Goal: Task Accomplishment & Management: Use online tool/utility

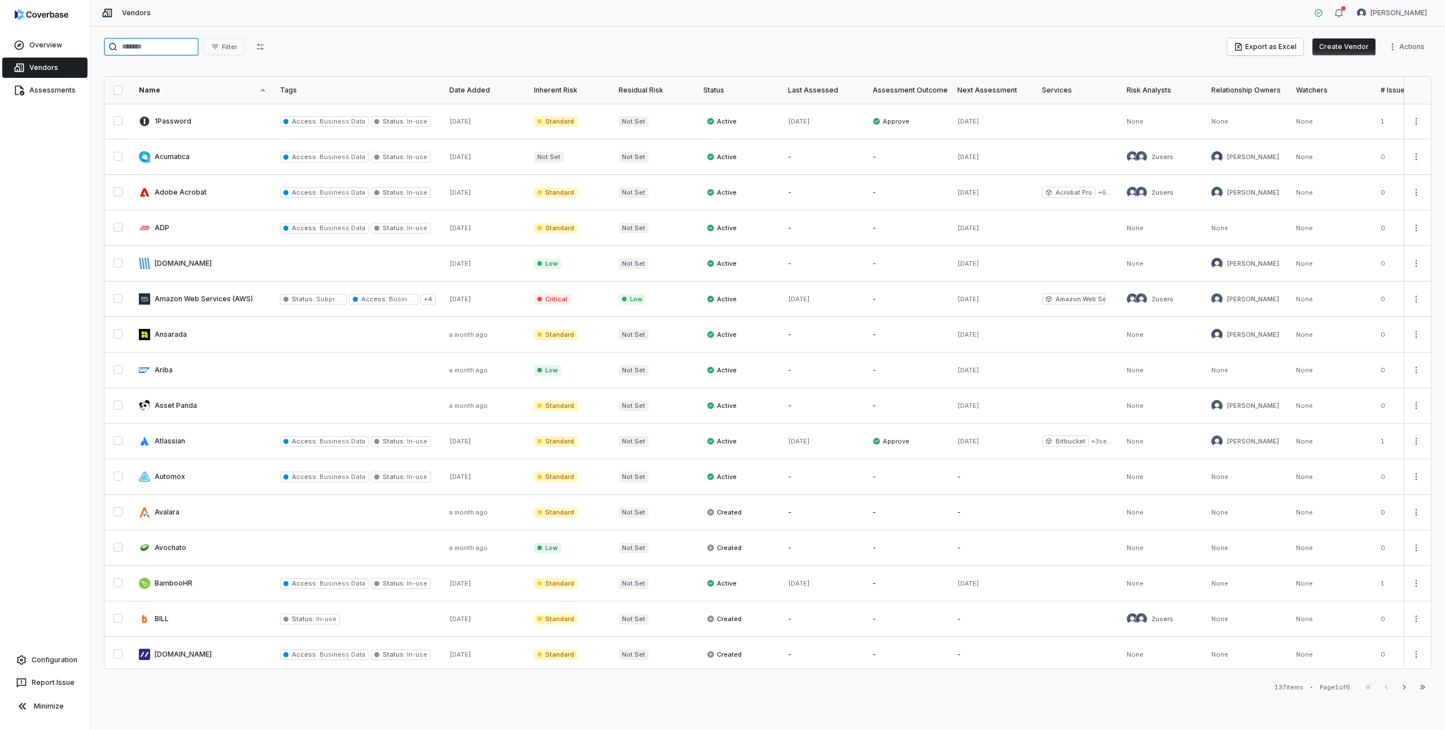
click at [155, 47] on input "search" at bounding box center [151, 47] width 95 height 18
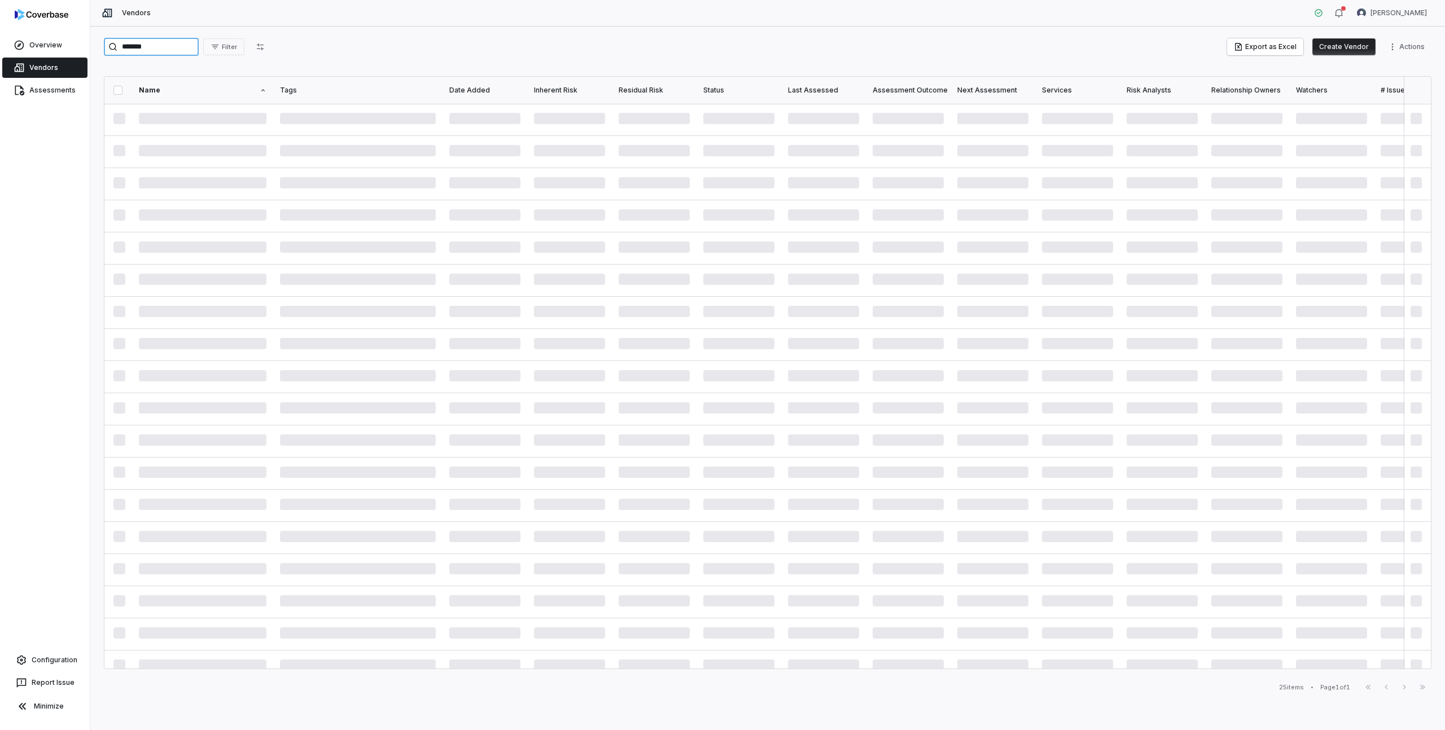
type input "********"
click at [155, 122] on link at bounding box center [202, 121] width 141 height 35
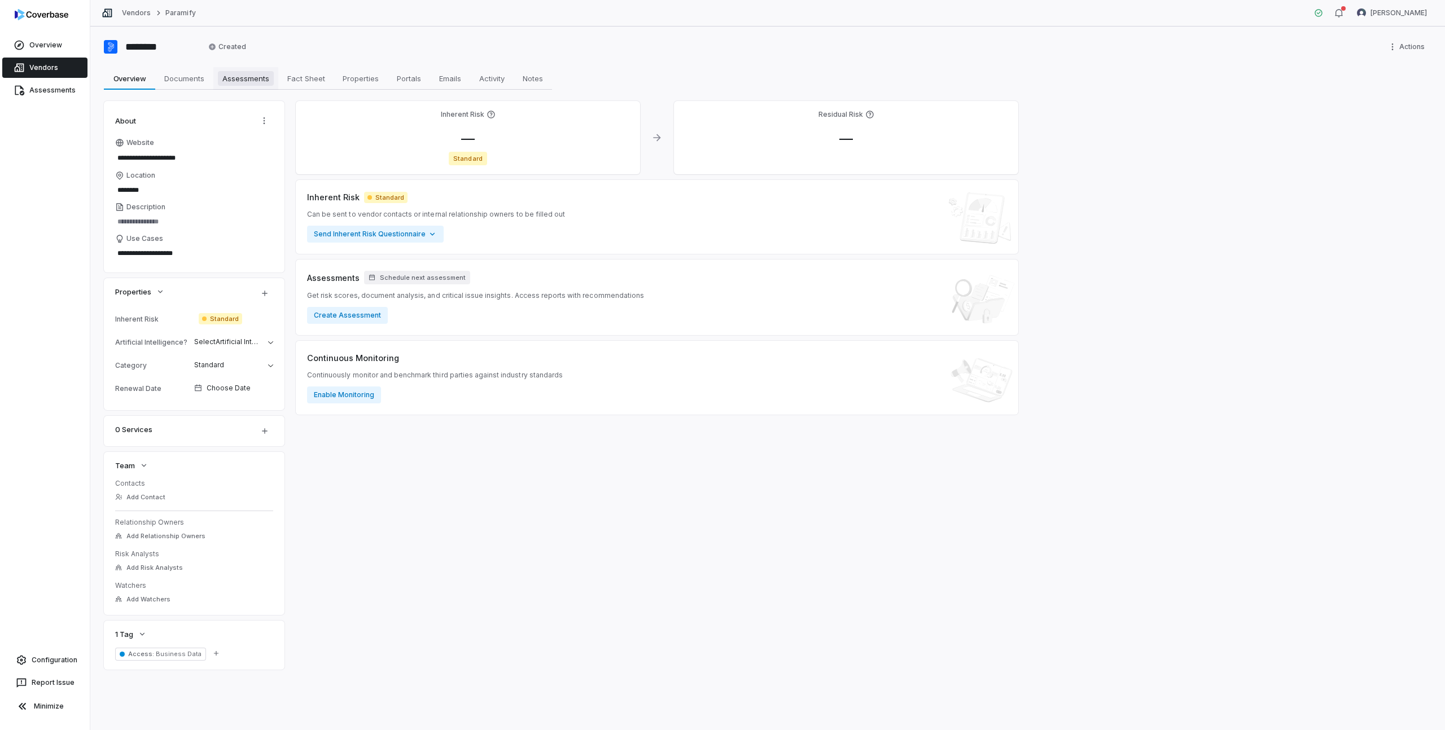
click at [246, 81] on span "Assessments" at bounding box center [246, 78] width 56 height 15
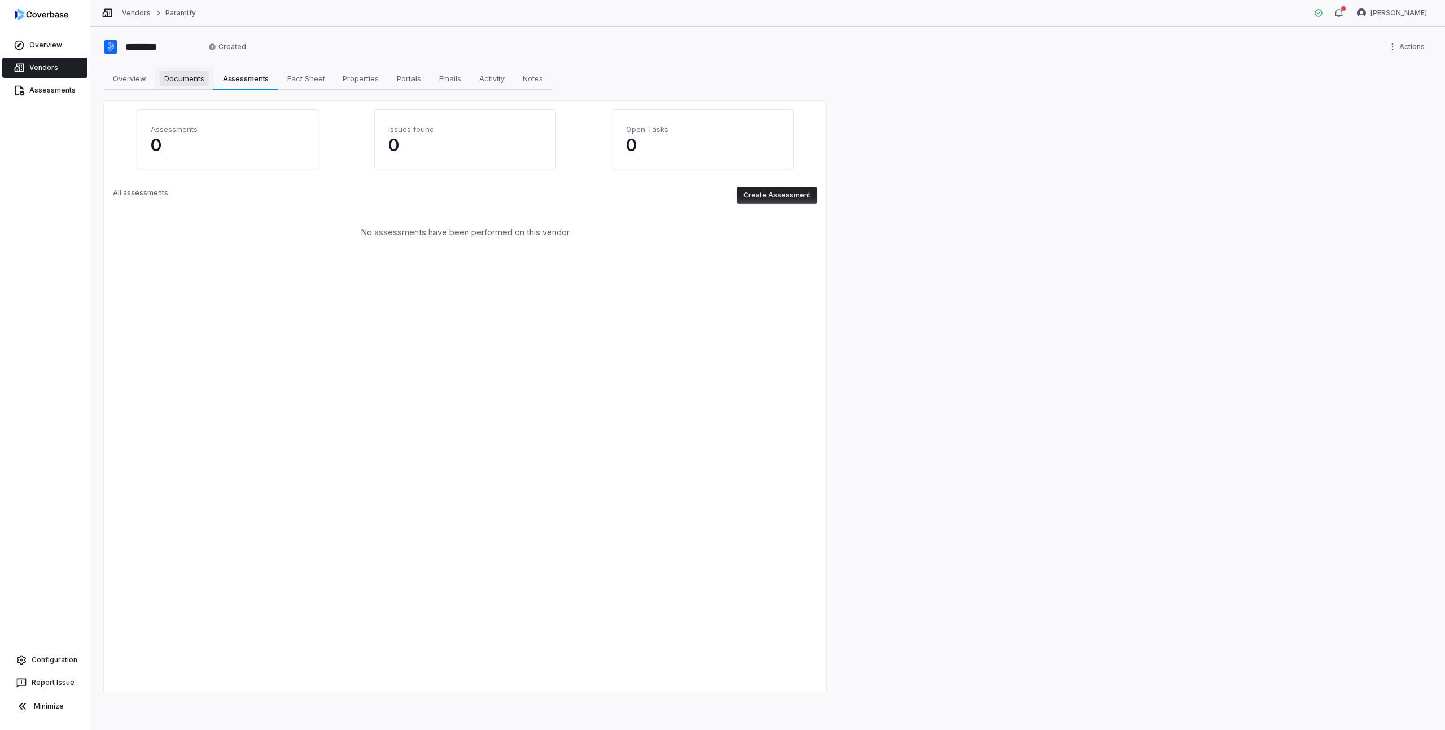
click at [183, 77] on span "Documents" at bounding box center [184, 78] width 49 height 15
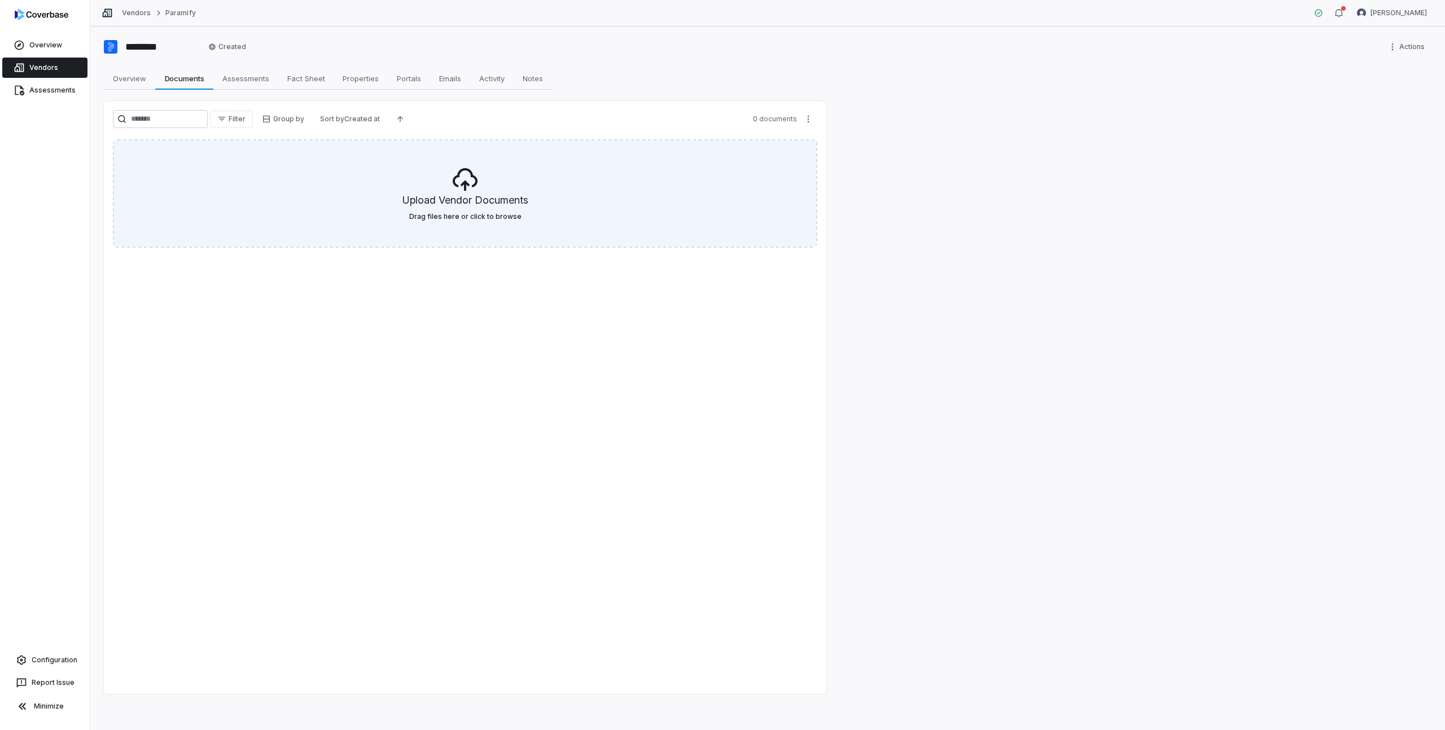
click at [394, 222] on div "Upload Vendor Documents Drag files here or click to browse" at bounding box center [465, 194] width 702 height 106
click at [458, 182] on icon at bounding box center [464, 179] width 27 height 27
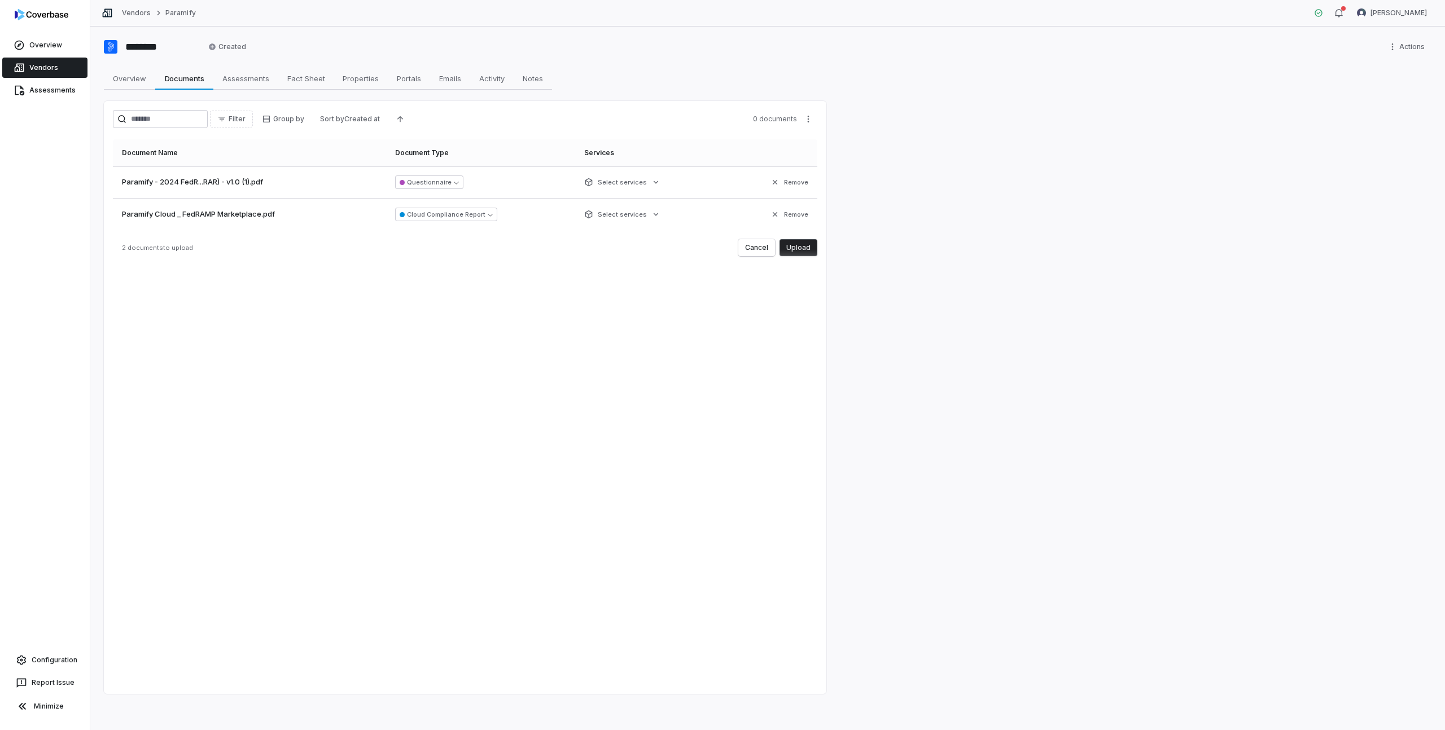
click at [795, 251] on button "Upload" at bounding box center [798, 247] width 38 height 17
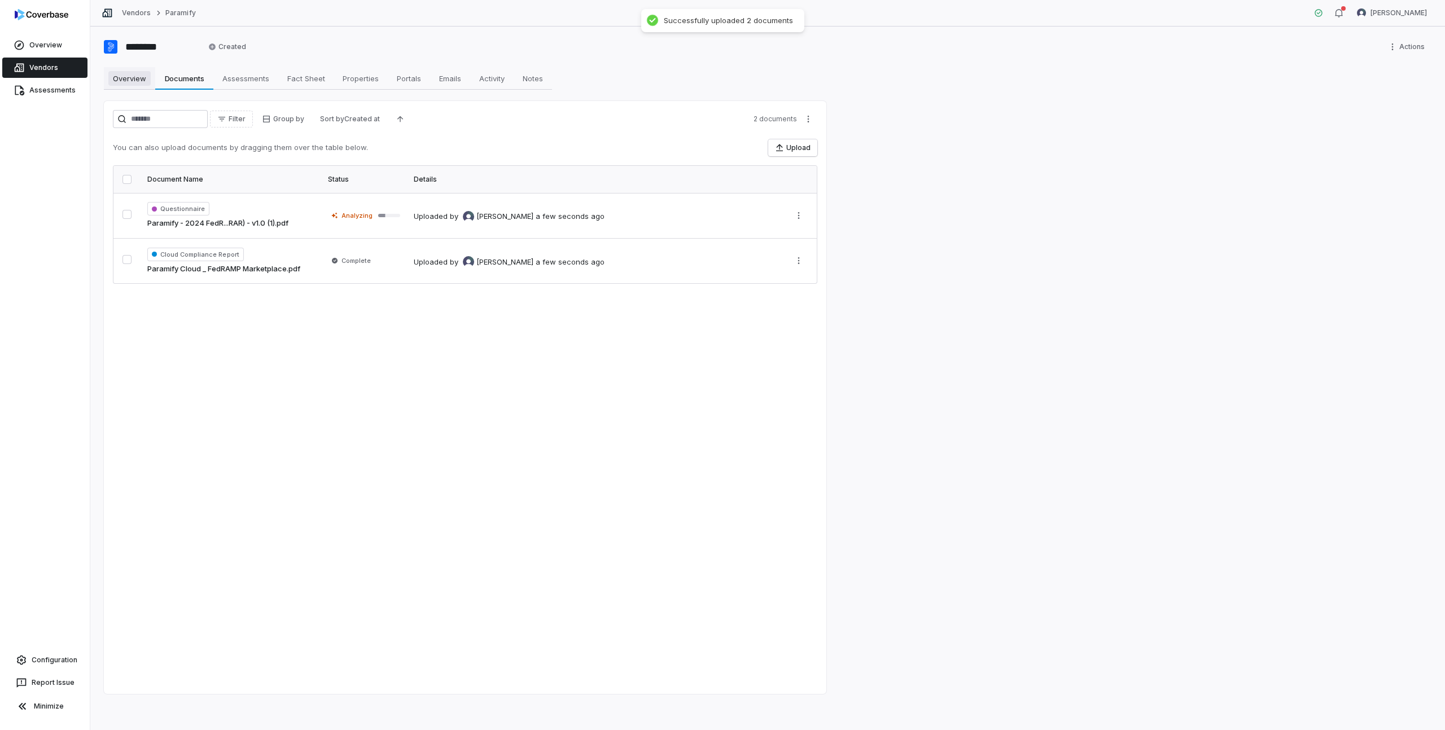
click at [127, 78] on span "Overview" at bounding box center [129, 78] width 42 height 15
type textarea "*"
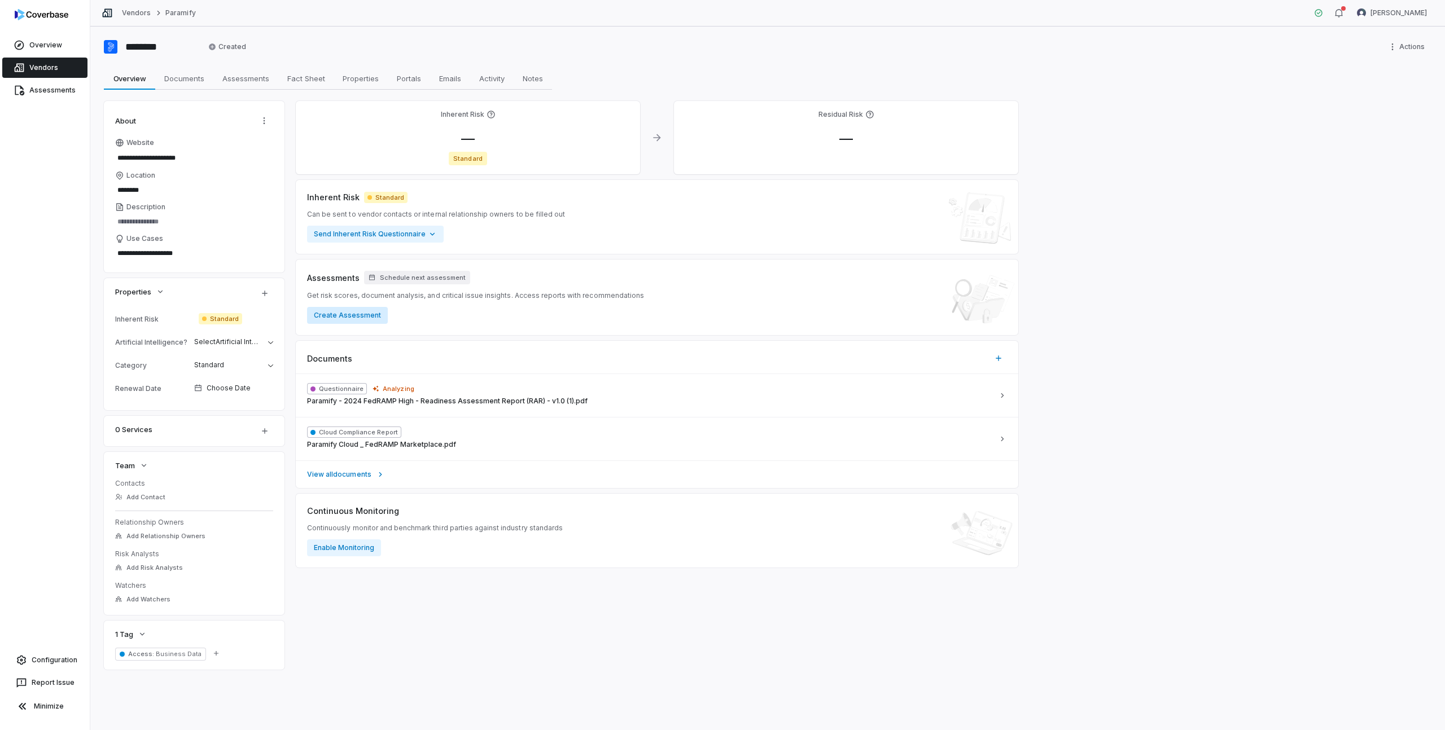
click at [353, 317] on button "Create Assessment" at bounding box center [347, 315] width 81 height 17
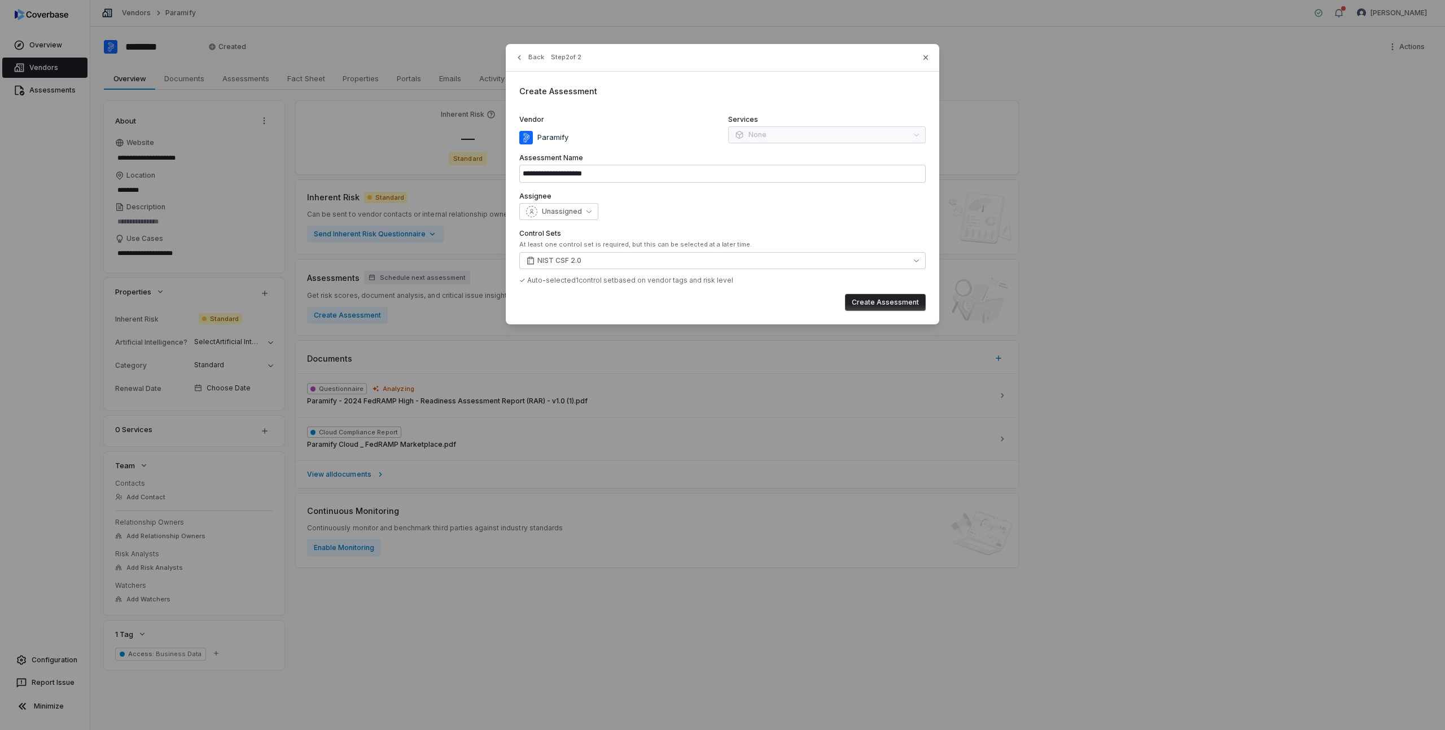
click at [778, 131] on div "Services None" at bounding box center [827, 129] width 198 height 29
click at [682, 139] on div "Paramify" at bounding box center [618, 138] width 198 height 14
click at [590, 174] on input "**********" at bounding box center [722, 174] width 406 height 18
type input "**********"
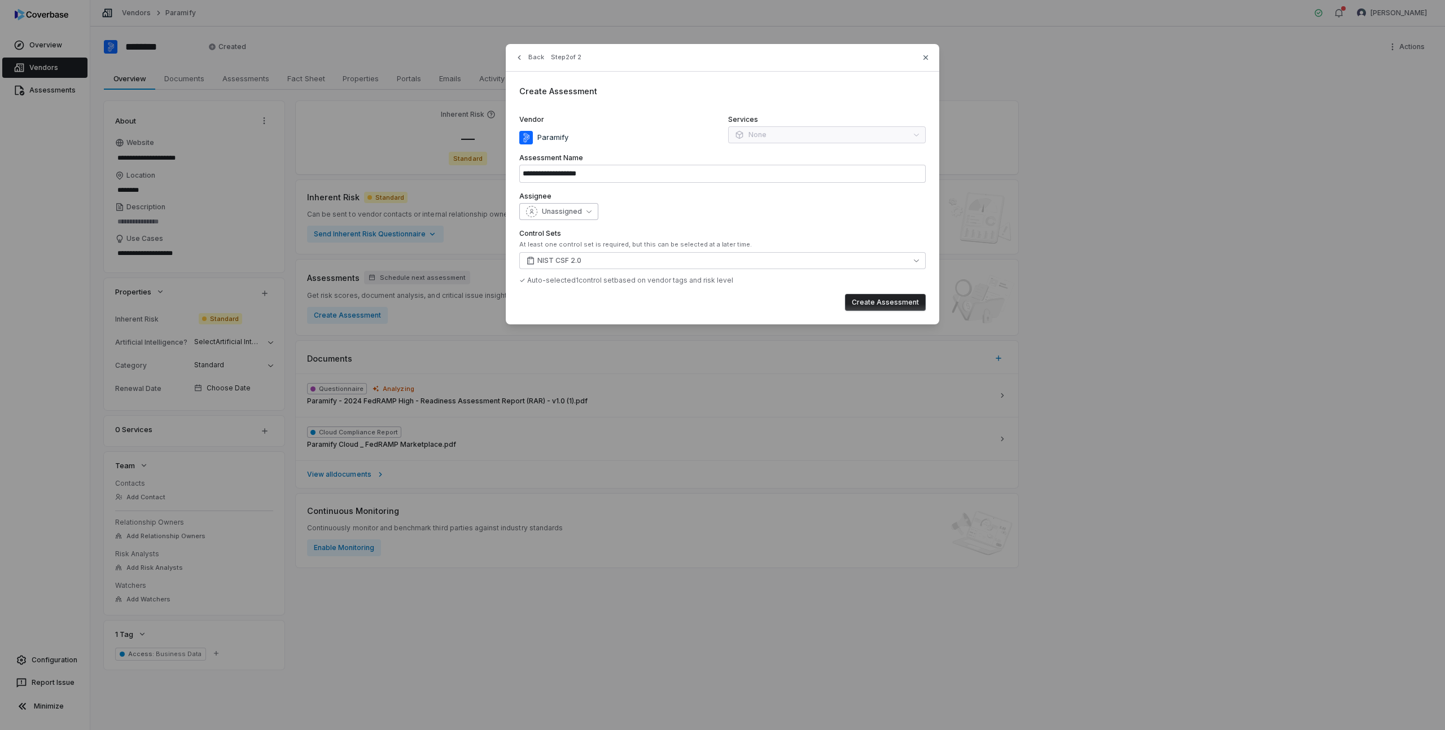
click at [564, 214] on span "Unassigned" at bounding box center [562, 211] width 40 height 9
type input "**"
click at [563, 261] on span "[PERSON_NAME]" at bounding box center [572, 263] width 56 height 9
click at [652, 217] on div "[PERSON_NAME]" at bounding box center [722, 211] width 406 height 17
click at [606, 261] on button "NIST CSF 2.0" at bounding box center [722, 260] width 406 height 17
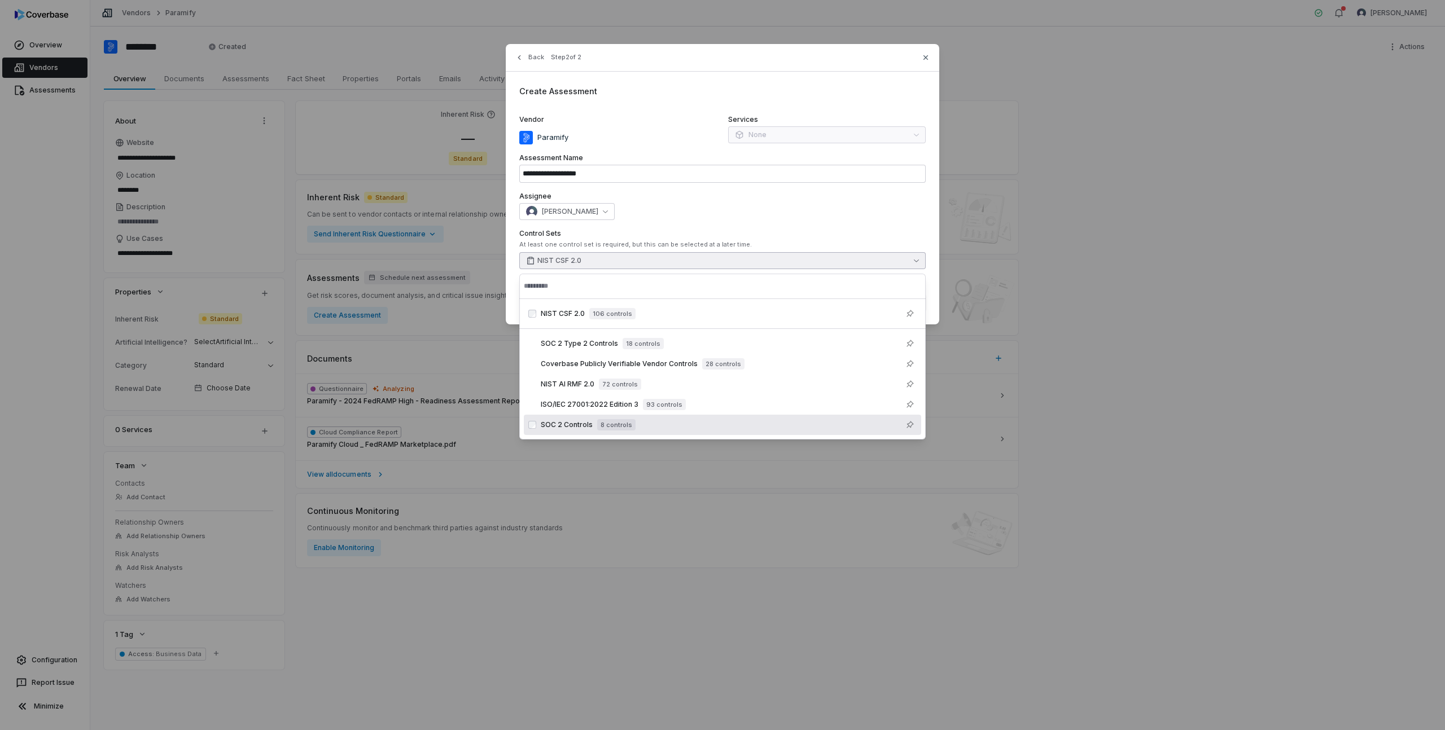
click at [569, 428] on span "SOC 2 Controls" at bounding box center [567, 424] width 52 height 9
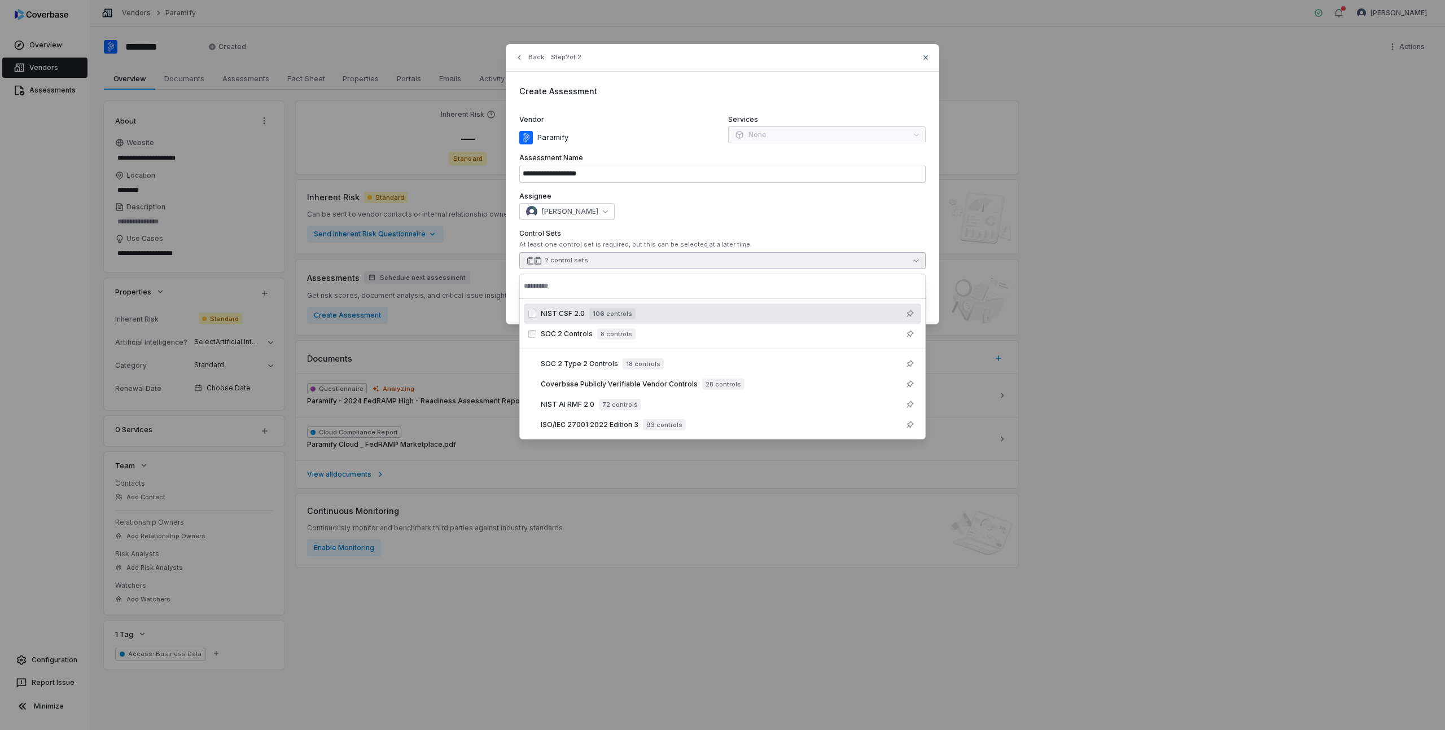
click at [720, 209] on div "[PERSON_NAME]" at bounding box center [722, 211] width 406 height 17
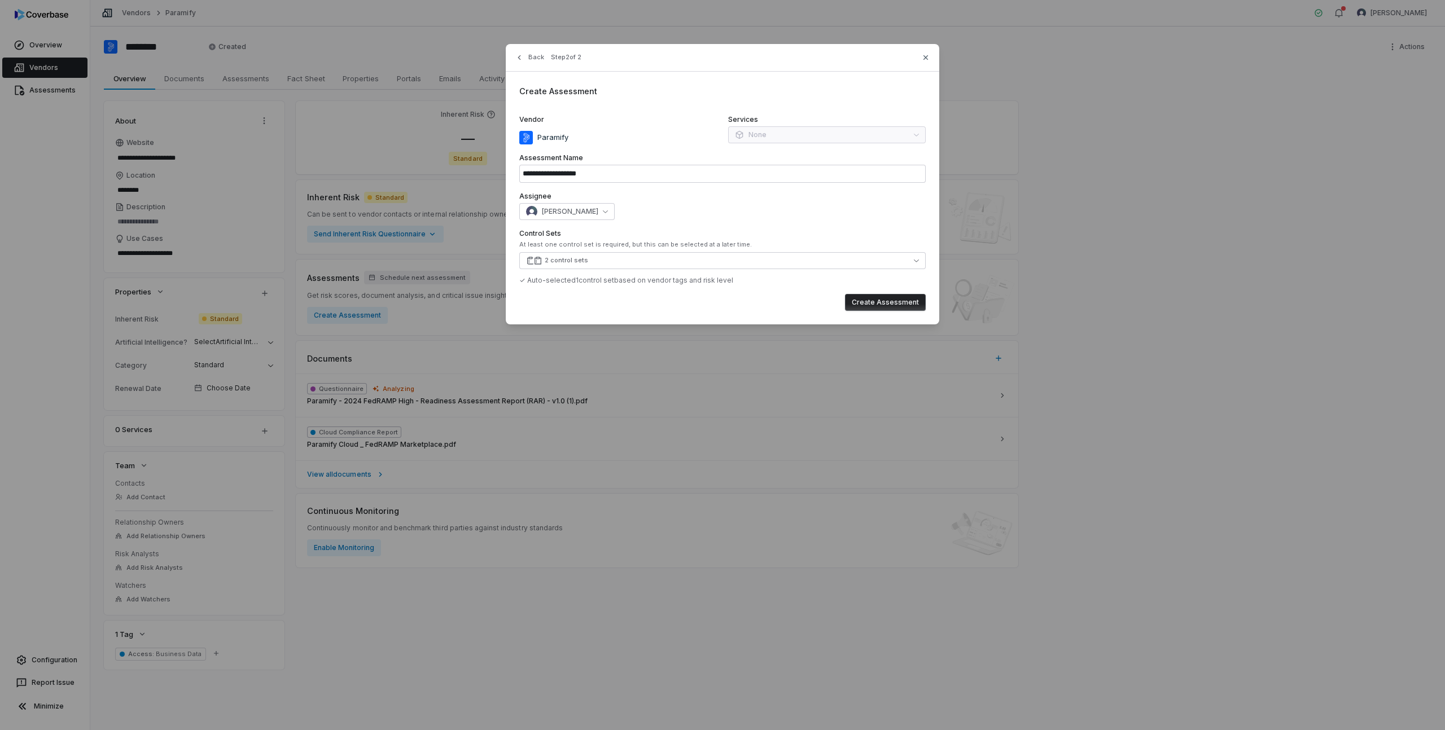
click at [903, 303] on button "Create Assessment" at bounding box center [885, 302] width 81 height 17
type input "**********"
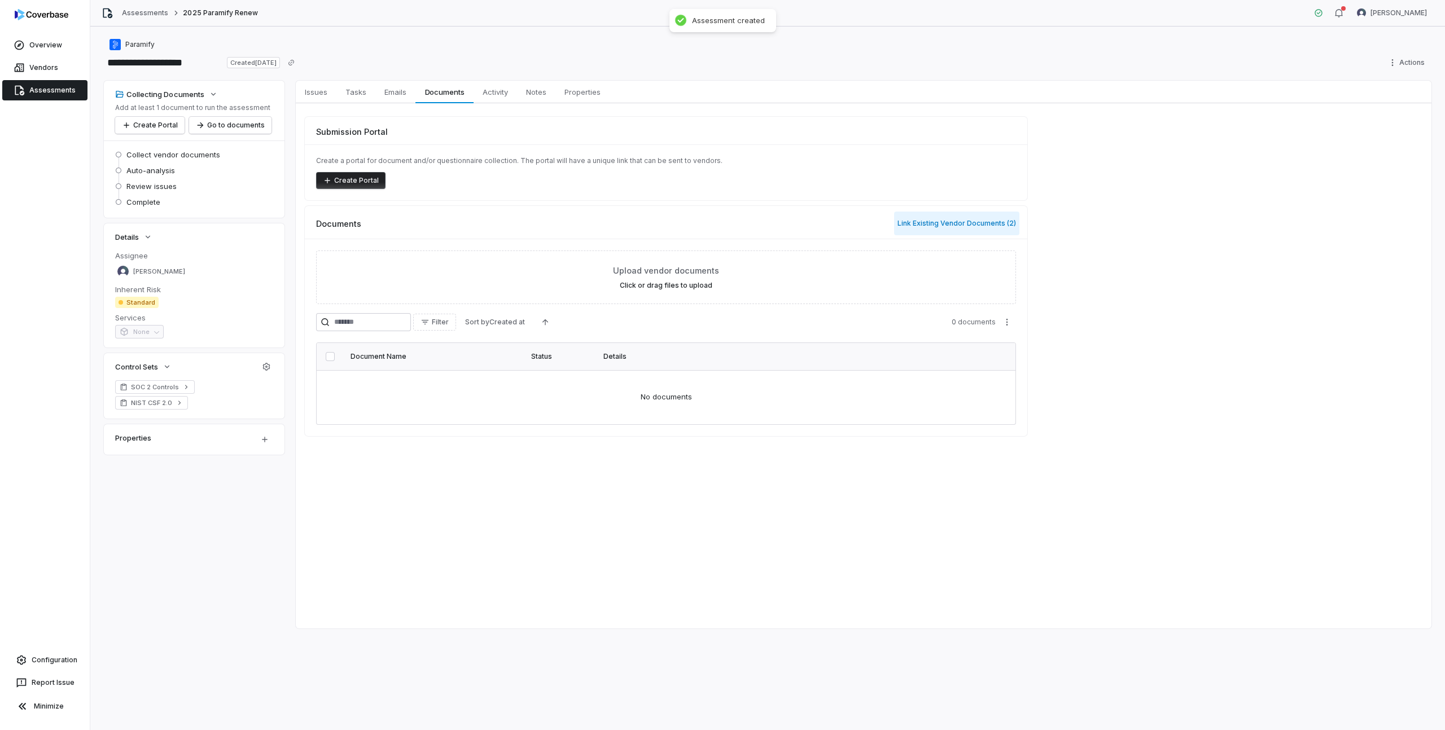
click at [941, 218] on button "Link Existing Vendor Documents ( 2 )" at bounding box center [956, 224] width 125 height 24
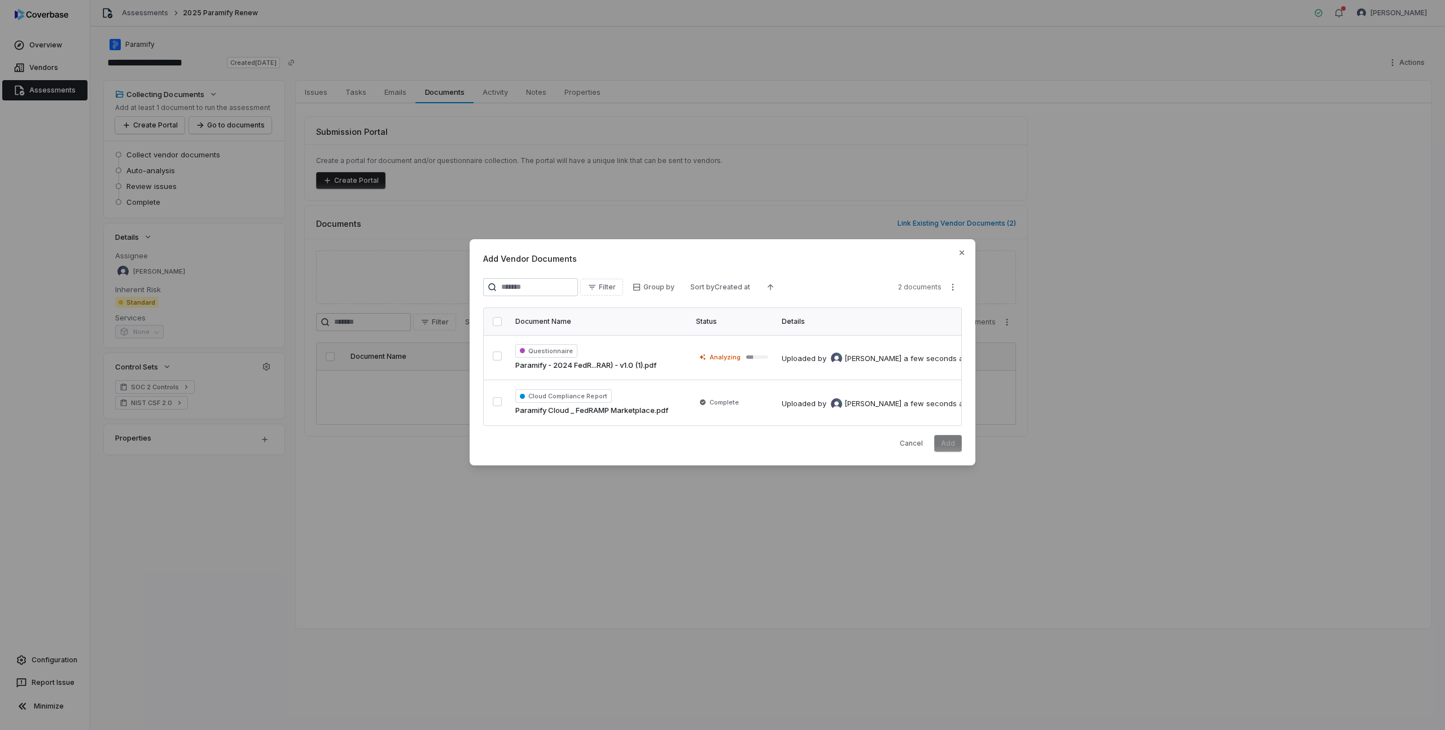
click at [496, 323] on button "button" at bounding box center [497, 321] width 9 height 9
click at [944, 439] on button "Add" at bounding box center [948, 443] width 28 height 17
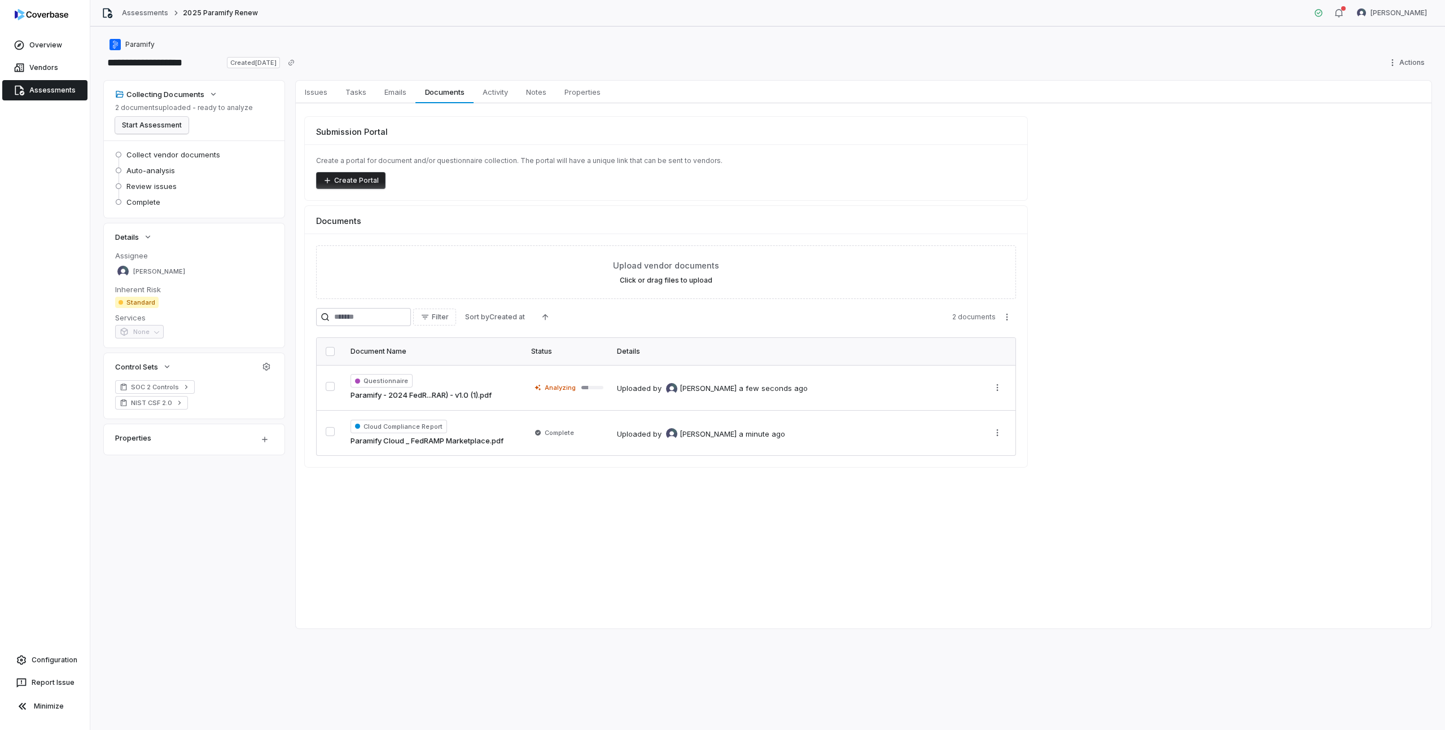
click at [163, 127] on button "Start Assessment" at bounding box center [151, 125] width 73 height 17
click at [317, 91] on span "Issues" at bounding box center [316, 92] width 32 height 15
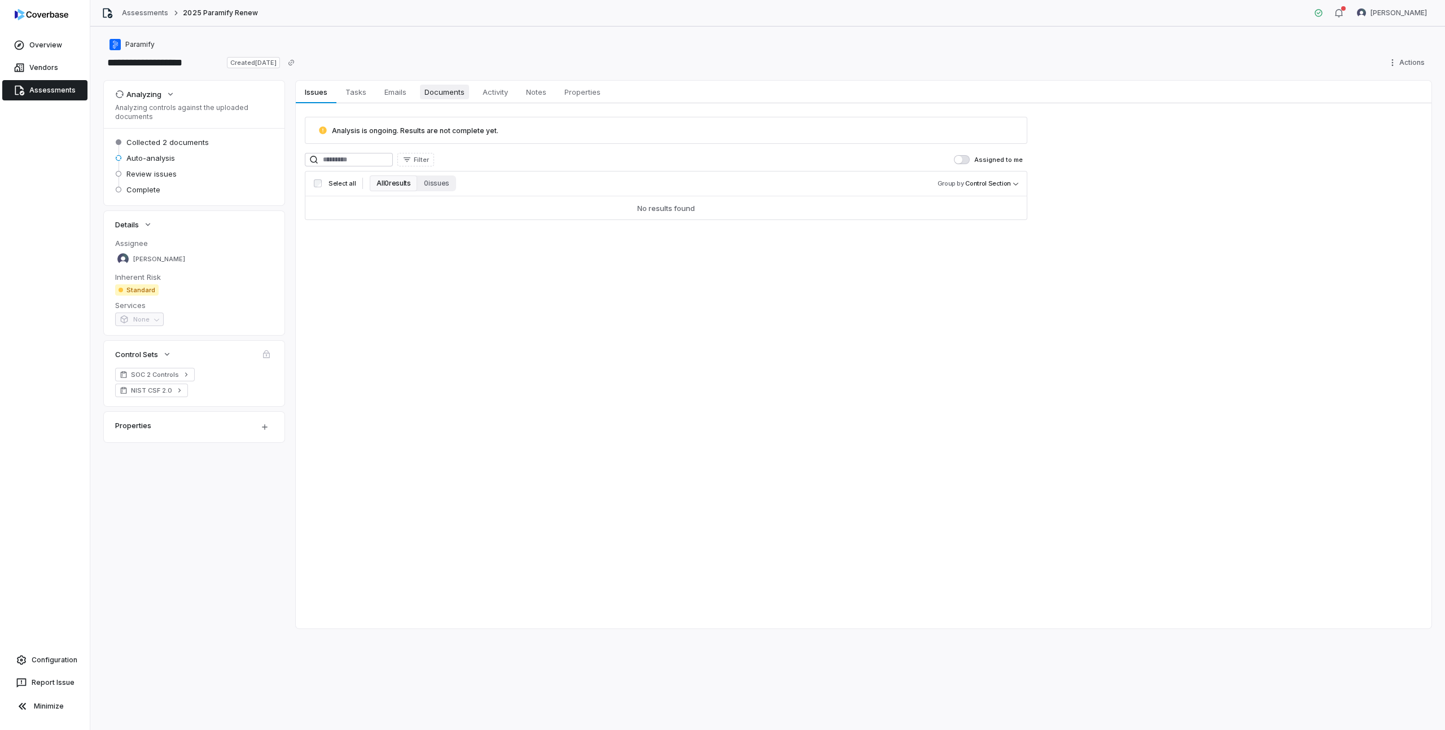
click at [436, 90] on span "Documents" at bounding box center [444, 92] width 49 height 15
